Goal: Find specific page/section: Find specific page/section

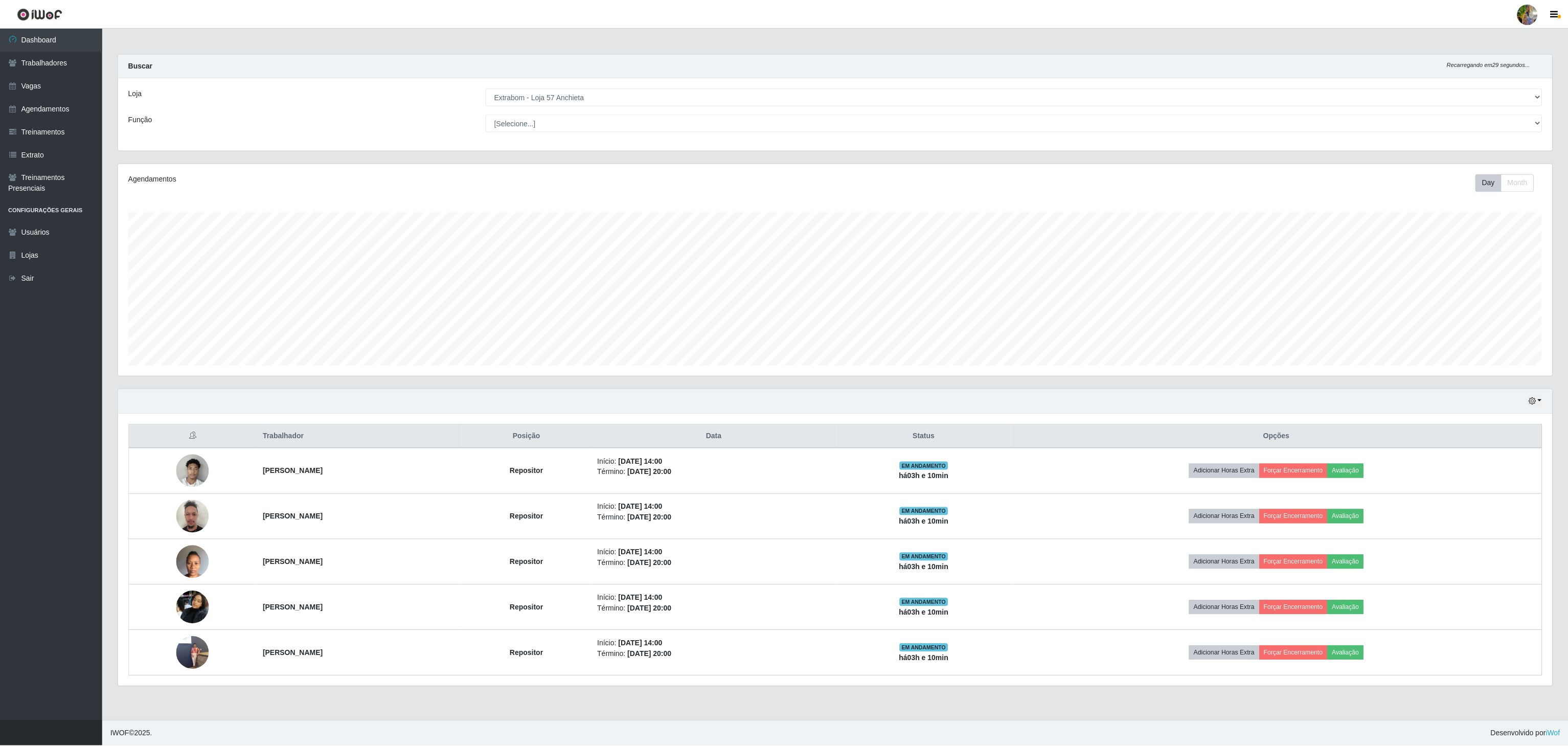
scroll to position [213, 1435]
click at [591, 105] on select "[Selecione...] Atacado Vem - [GEOGRAPHIC_DATA] 30 Laranjeiras Velha Atacado Vem…" at bounding box center [1015, 97] width 1058 height 18
click at [486, 88] on select "[Selecione...] Atacado Vem - [GEOGRAPHIC_DATA] 30 Laranjeiras Velha Atacado Vem…" at bounding box center [1015, 97] width 1058 height 18
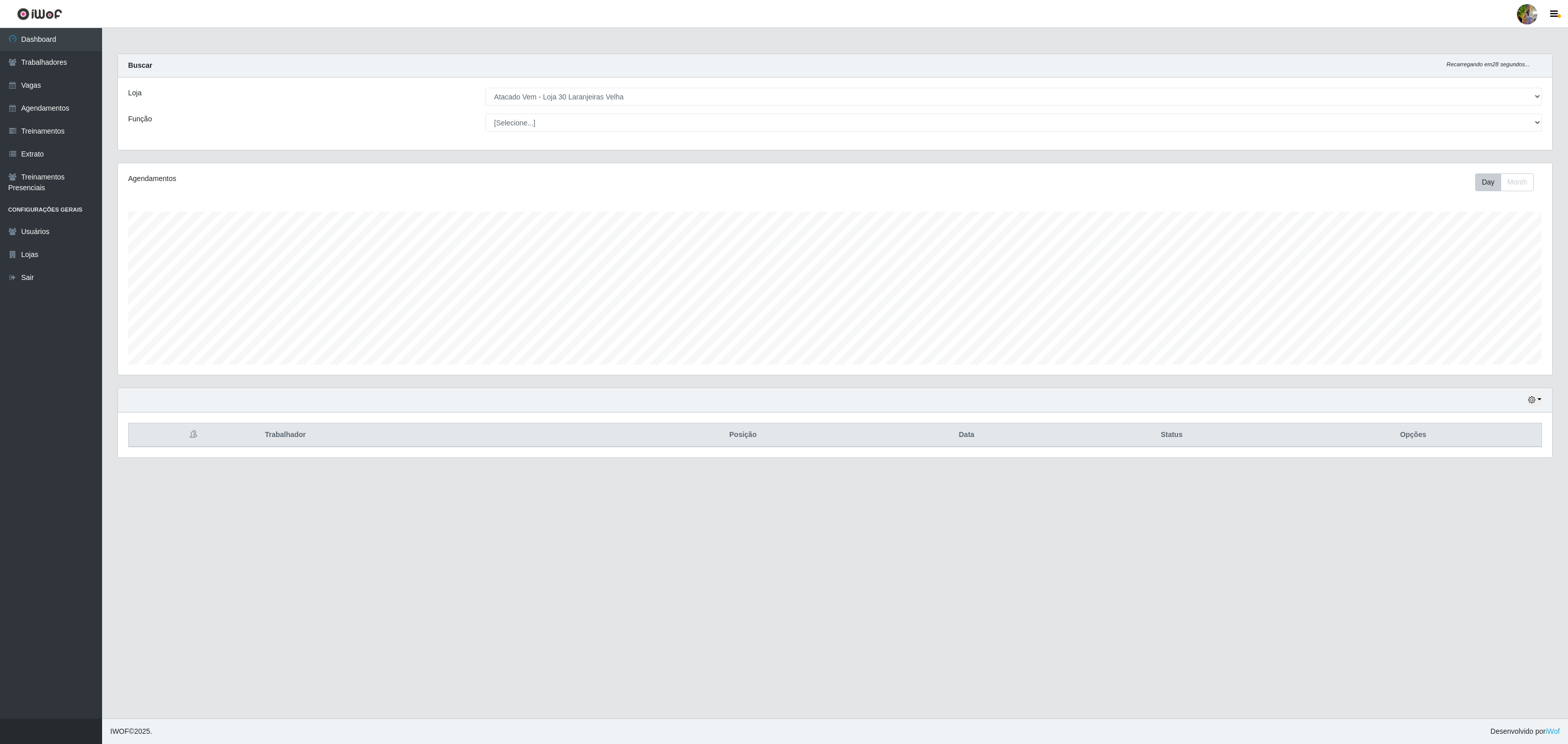
click at [610, 93] on select "[Selecione...] Atacado Vem - [GEOGRAPHIC_DATA] 30 Laranjeiras Velha Atacado Vem…" at bounding box center [1014, 97] width 1057 height 18
click at [485, 88] on select "[Selecione...] Atacado Vem - [GEOGRAPHIC_DATA] 30 Laranjeiras Velha Atacado Vem…" at bounding box center [1014, 97] width 1057 height 18
drag, startPoint x: 615, startPoint y: 95, endPoint x: 615, endPoint y: 103, distance: 8.0
click at [615, 95] on select "[Selecione...] Atacado Vem - [GEOGRAPHIC_DATA] 30 Laranjeiras Velha Atacado Vem…" at bounding box center [1014, 97] width 1057 height 18
click at [485, 88] on select "[Selecione...] Atacado Vem - [GEOGRAPHIC_DATA] 30 Laranjeiras Velha Atacado Vem…" at bounding box center [1014, 97] width 1057 height 18
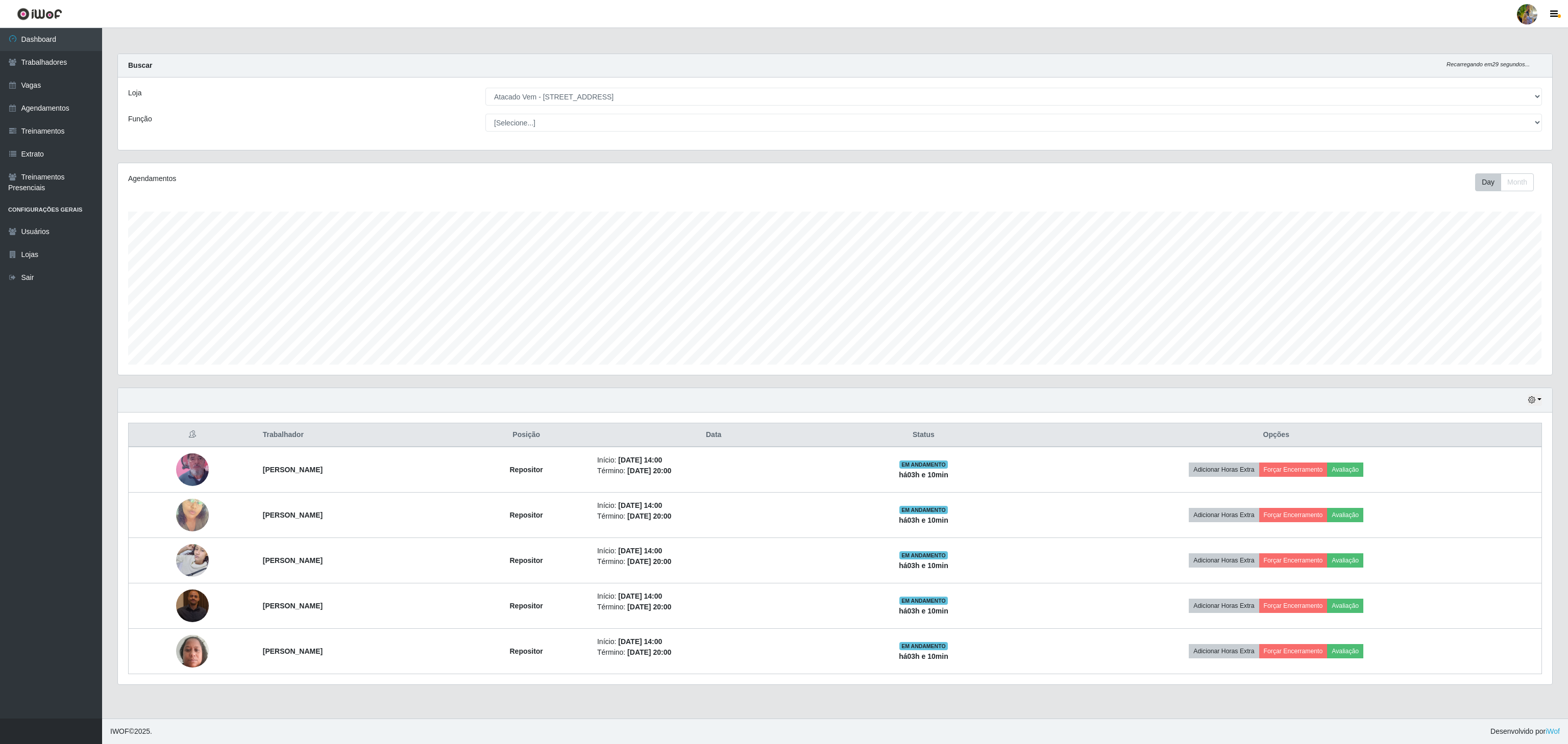
click at [625, 95] on select "[Selecione...] Atacado Vem - [GEOGRAPHIC_DATA] 30 Laranjeiras Velha Atacado Vem…" at bounding box center [1014, 97] width 1057 height 18
click at [485, 88] on select "[Selecione...] Atacado Vem - [GEOGRAPHIC_DATA] 30 Laranjeiras Velha Atacado Vem…" at bounding box center [1014, 97] width 1057 height 18
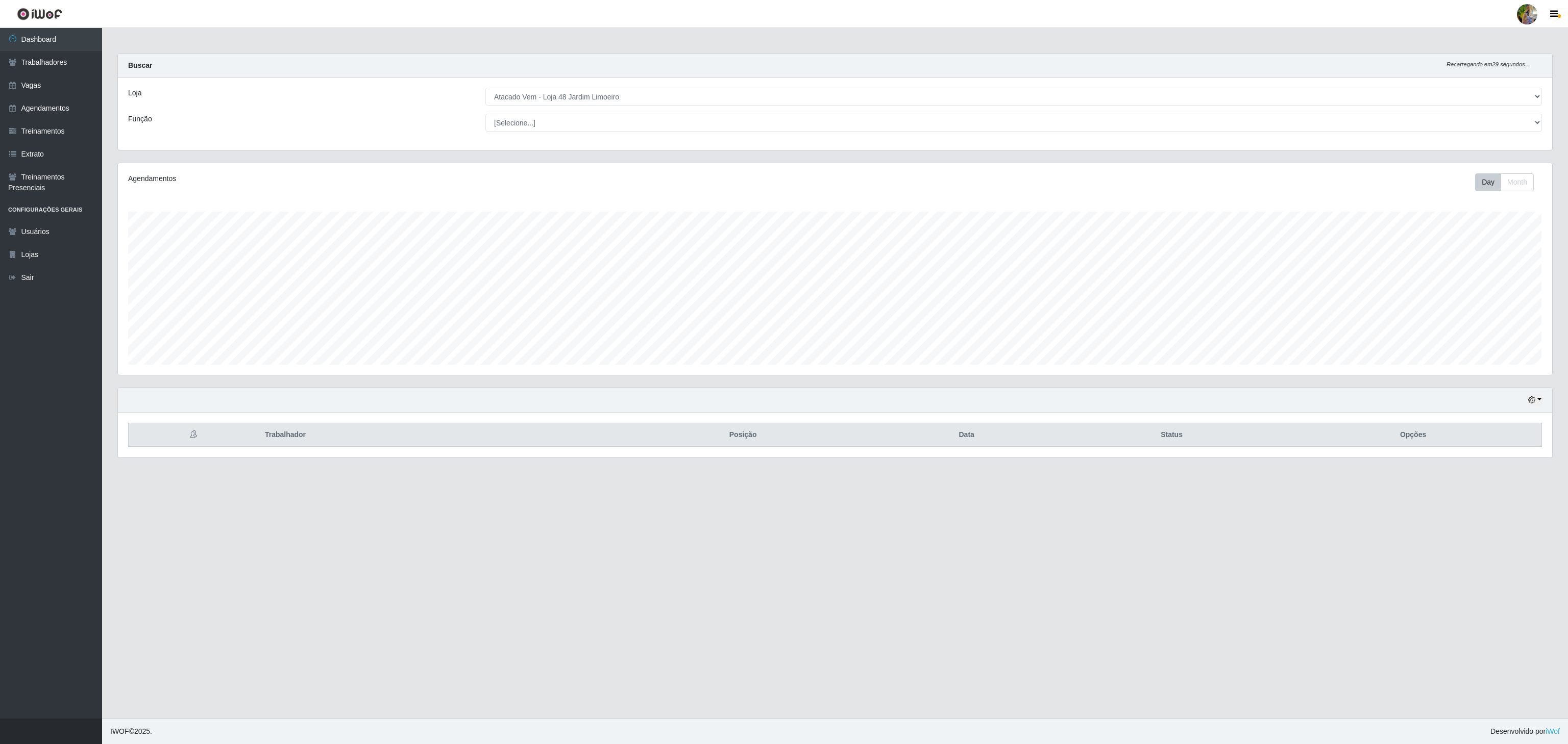
click at [607, 99] on select "[Selecione...] Atacado Vem - [GEOGRAPHIC_DATA] 30 Laranjeiras Velha Atacado Vem…" at bounding box center [1014, 97] width 1057 height 18
click at [485, 88] on select "[Selecione...] Atacado Vem - [GEOGRAPHIC_DATA] 30 Laranjeiras Velha Atacado Vem…" at bounding box center [1014, 97] width 1057 height 18
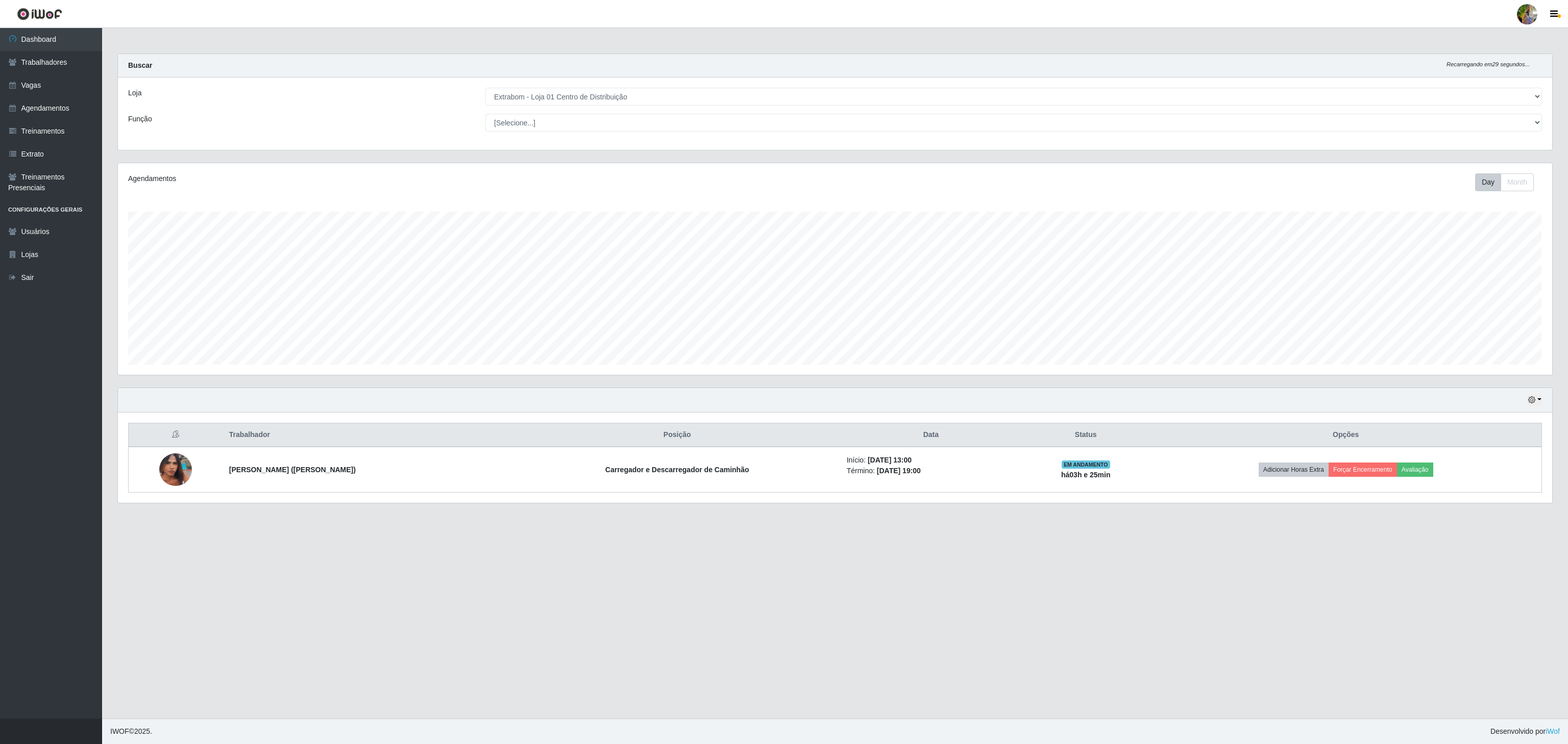
click at [606, 99] on select "[Selecione...] Atacado Vem - [GEOGRAPHIC_DATA] 30 Laranjeiras Velha Atacado Vem…" at bounding box center [1014, 97] width 1057 height 18
click at [485, 88] on select "[Selecione...] Atacado Vem - [GEOGRAPHIC_DATA] 30 Laranjeiras Velha Atacado Vem…" at bounding box center [1014, 97] width 1057 height 18
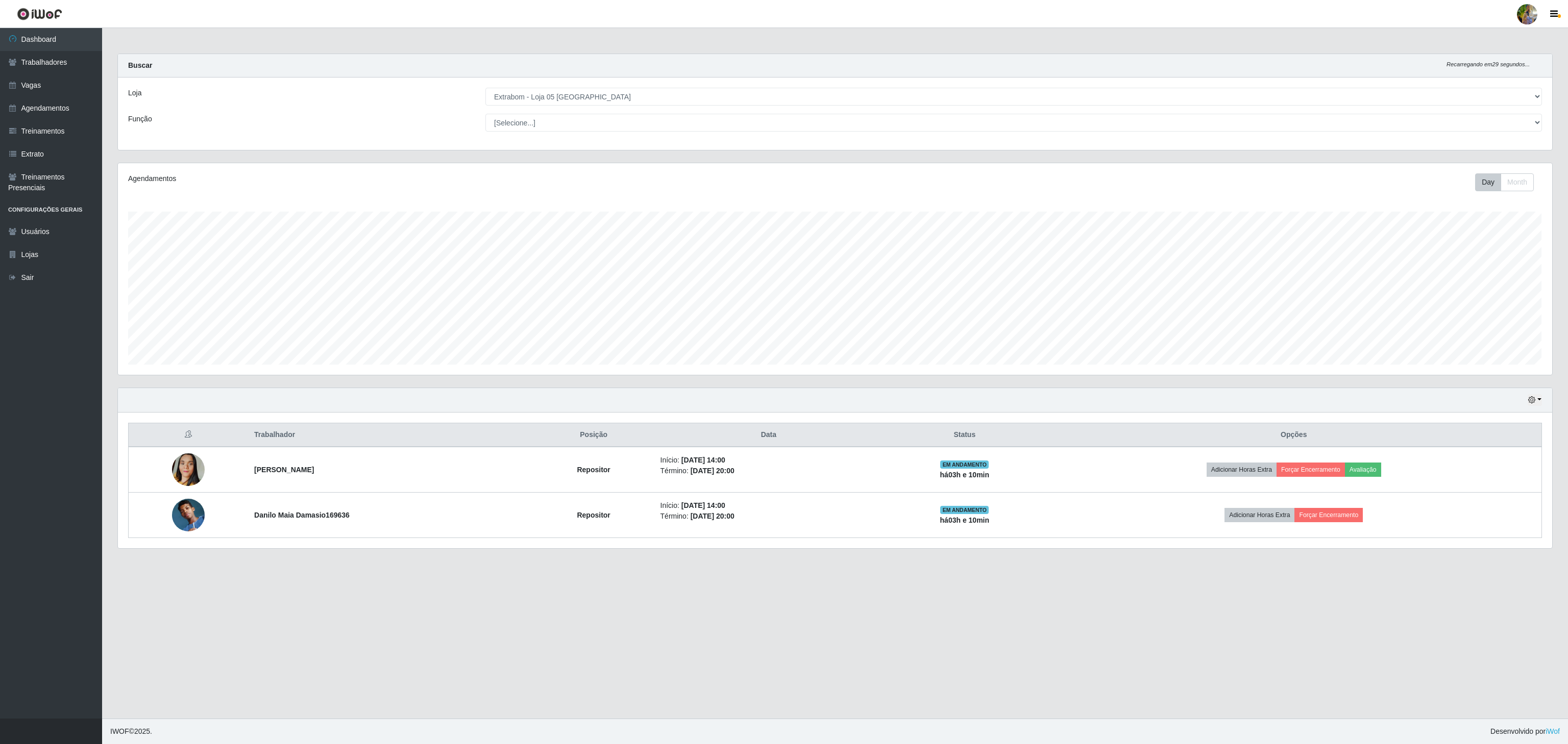
click at [598, 103] on select "[Selecione...] Atacado Vem - [GEOGRAPHIC_DATA] 30 Laranjeiras Velha Atacado Vem…" at bounding box center [1014, 97] width 1057 height 18
click at [485, 88] on select "[Selecione...] Atacado Vem - [GEOGRAPHIC_DATA] 30 Laranjeiras Velha Atacado Vem…" at bounding box center [1014, 97] width 1057 height 18
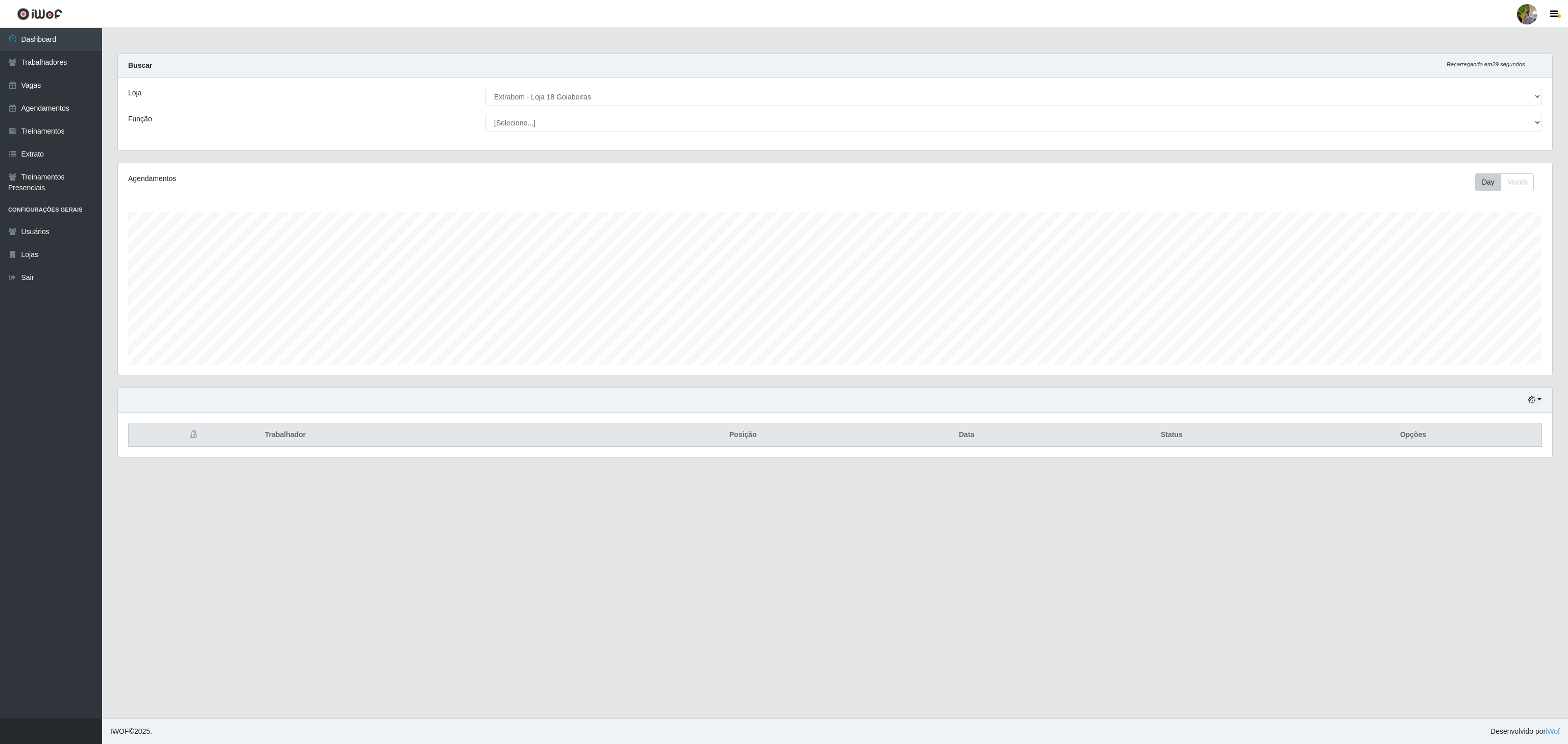
click at [584, 91] on select "[Selecione...] Atacado Vem - [GEOGRAPHIC_DATA] 30 Laranjeiras Velha Atacado Vem…" at bounding box center [1014, 97] width 1057 height 18
click at [485, 88] on select "[Selecione...] Atacado Vem - [GEOGRAPHIC_DATA] 30 Laranjeiras Velha Atacado Vem…" at bounding box center [1014, 97] width 1057 height 18
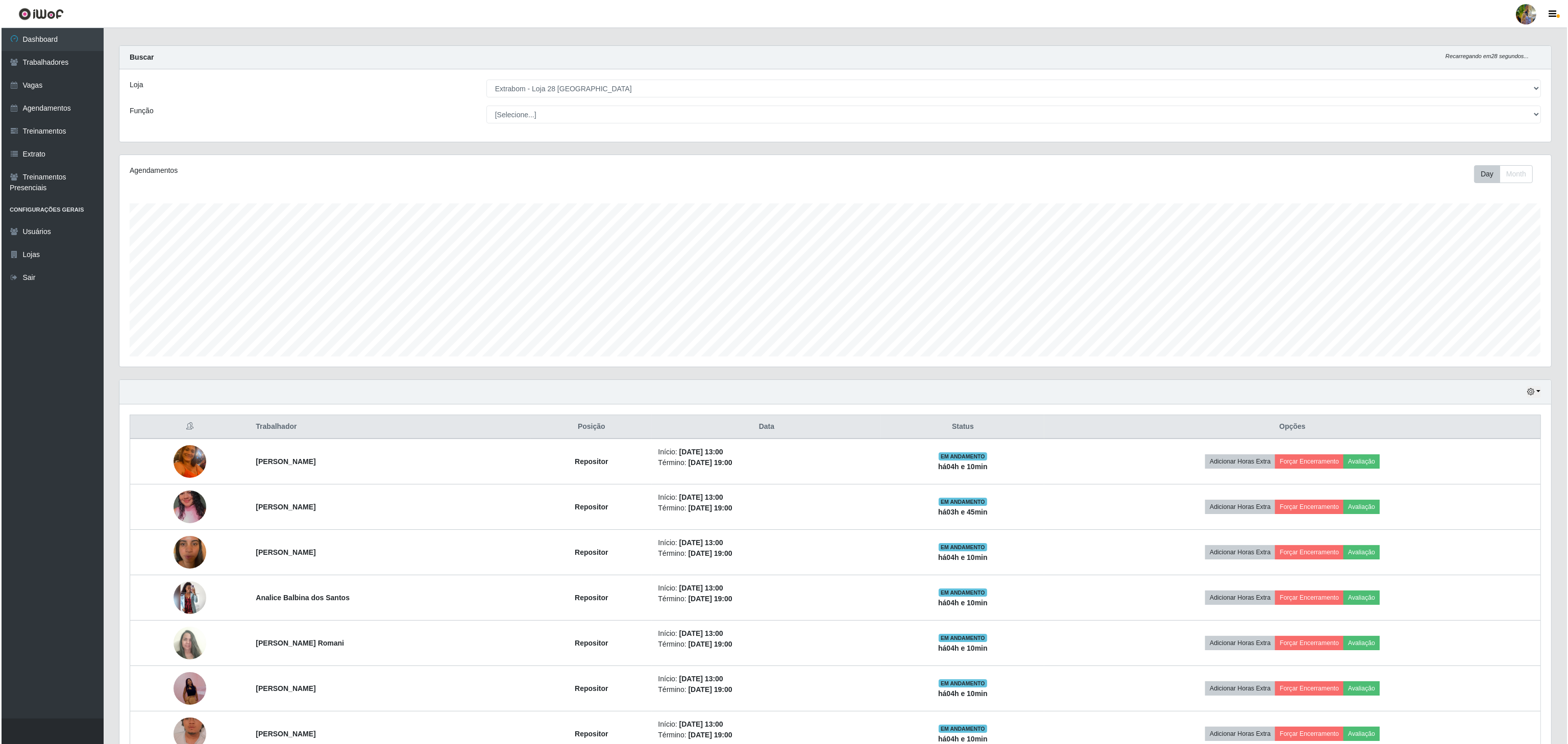
scroll to position [0, 0]
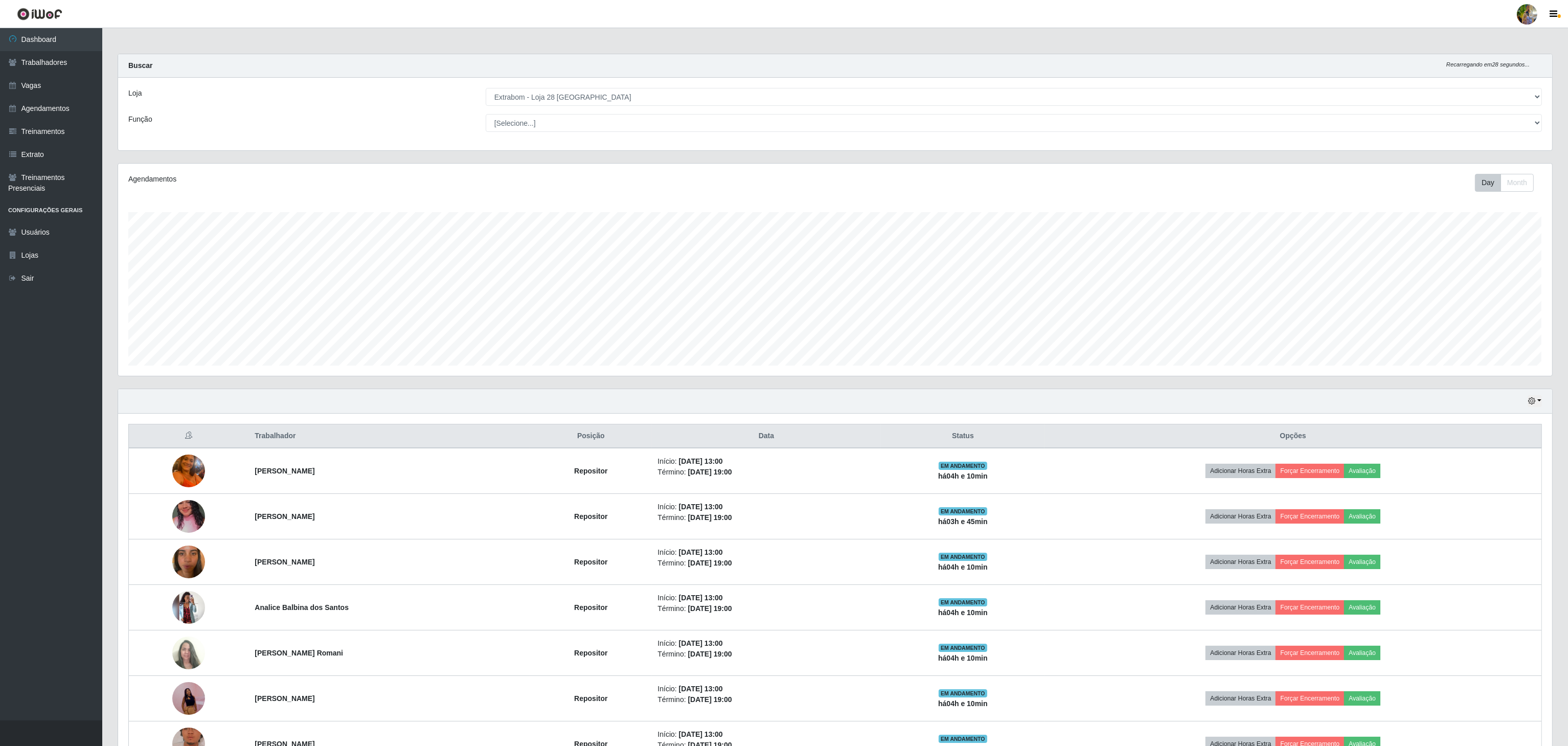
click at [614, 93] on select "[Selecione...] Atacado Vem - [GEOGRAPHIC_DATA] 30 Laranjeiras Velha Atacado Vem…" at bounding box center [1013, 97] width 1056 height 18
select select "470"
click at [486, 88] on select "[Selecione...] Atacado Vem - [GEOGRAPHIC_DATA] 30 Laranjeiras Velha Atacado Vem…" at bounding box center [1013, 97] width 1056 height 18
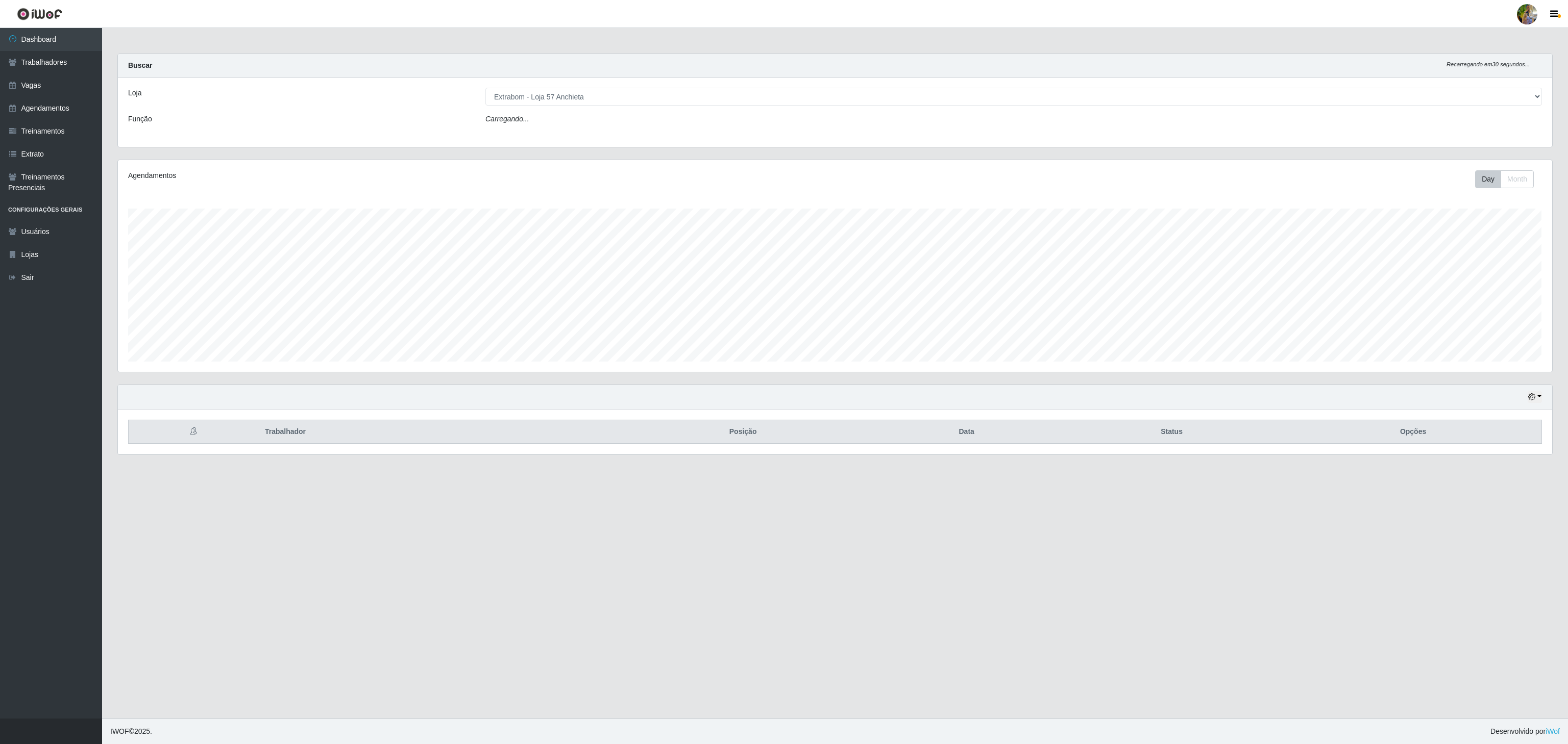
scroll to position [212, 1433]
